Goal: Task Accomplishment & Management: Manage account settings

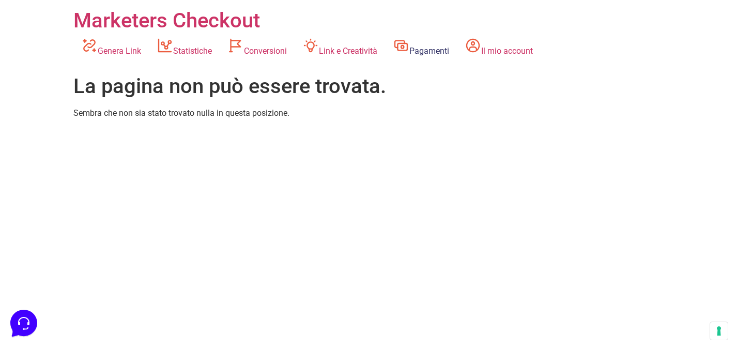
drag, startPoint x: 0, startPoint y: 0, endPoint x: 440, endPoint y: 41, distance: 441.8
click at [440, 41] on link "Pagamenti" at bounding box center [421, 47] width 72 height 28
click at [443, 48] on link "Pagamenti" at bounding box center [421, 47] width 72 height 28
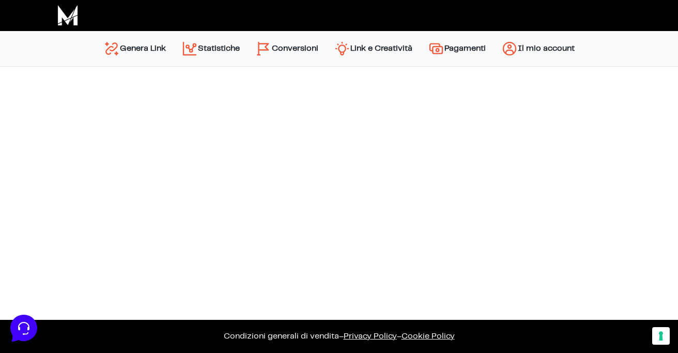
click at [541, 52] on link "Il mio account" at bounding box center [538, 48] width 89 height 25
click at [518, 44] on img "Menu principale" at bounding box center [509, 48] width 17 height 17
click at [499, 216] on body "Link – Marketers Checkout Marketers Checkout Genera Link Statistiche Conversion…" at bounding box center [339, 176] width 678 height 353
